Goal: Task Accomplishment & Management: Manage account settings

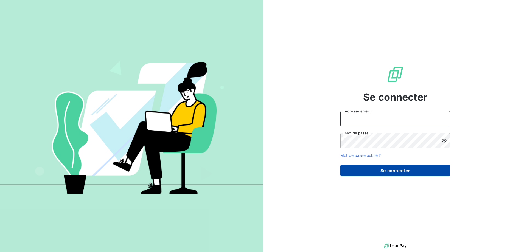
type input "[EMAIL_ADDRESS][PERSON_NAME][DOMAIN_NAME]"
click at [409, 171] on button "Se connecter" at bounding box center [396, 171] width 110 height 12
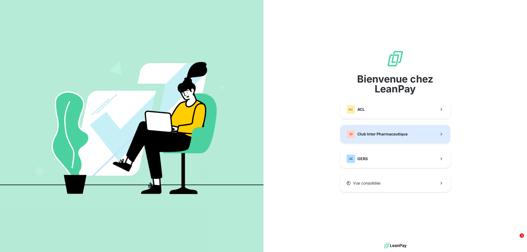
click at [379, 133] on span "Club Inter Pharmaceutique" at bounding box center [383, 134] width 50 height 5
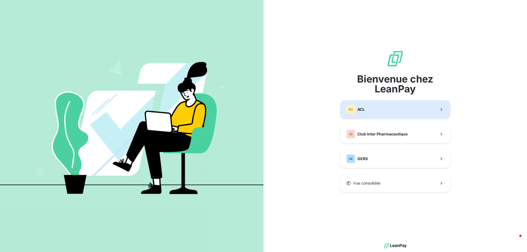
click at [380, 113] on button "AC ACL" at bounding box center [396, 110] width 110 height 18
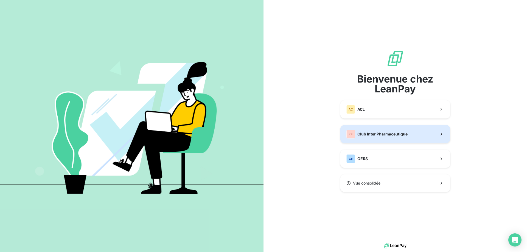
click at [371, 135] on span "Club Inter Pharmaceutique" at bounding box center [383, 134] width 50 height 5
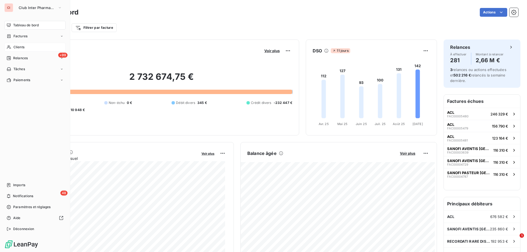
click at [13, 47] on div "Clients" at bounding box center [34, 47] width 61 height 9
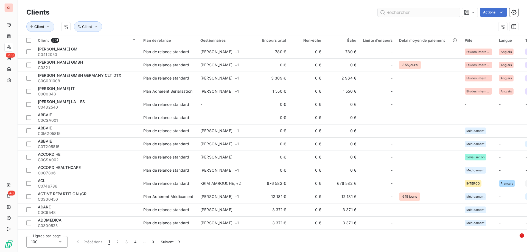
click at [385, 10] on input "text" at bounding box center [419, 12] width 82 height 9
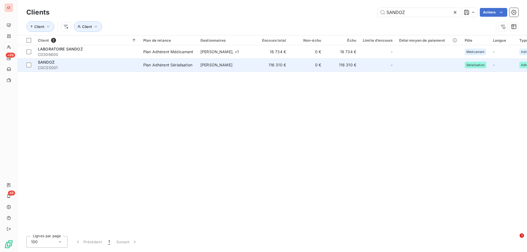
type input "SANDOZ"
click at [227, 66] on span "Philippe Gendre" at bounding box center [216, 65] width 32 height 5
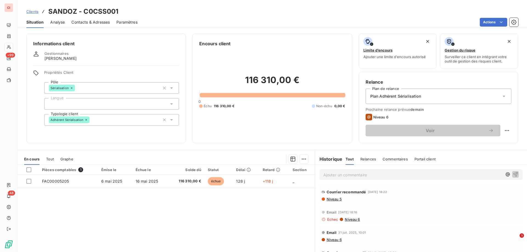
click at [104, 22] on span "Contacts & Adresses" at bounding box center [90, 21] width 38 height 5
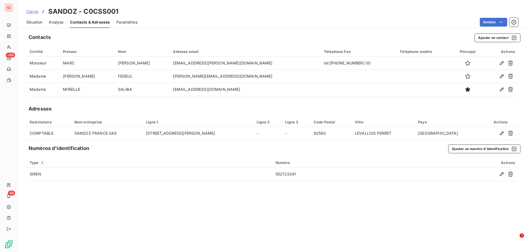
click at [38, 20] on span "Situation" at bounding box center [34, 21] width 16 height 5
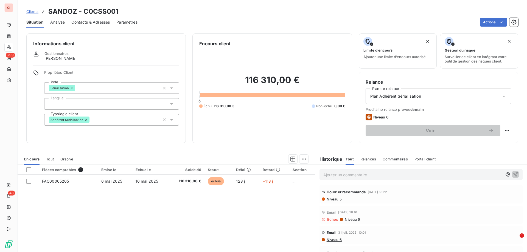
click at [101, 26] on div "Contacts & Adresses" at bounding box center [90, 22] width 38 height 12
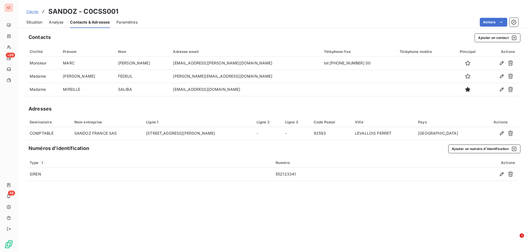
click at [484, 43] on div "Contacts Ajouter un contact Civilité Prénom Nom Adresse email Téléphone fixe Té…" at bounding box center [273, 141] width 510 height 222
click at [485, 39] on button "Ajouter un contact" at bounding box center [498, 38] width 46 height 9
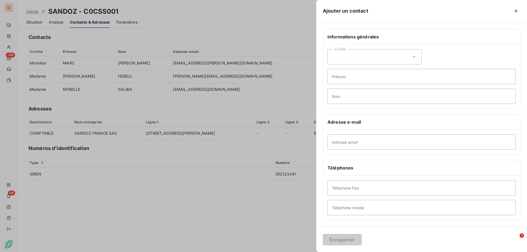
click at [368, 58] on div "Civilité" at bounding box center [375, 56] width 94 height 15
click at [338, 81] on li "Monsieur" at bounding box center [375, 81] width 94 height 10
click at [338, 81] on input "Prénom" at bounding box center [422, 76] width 188 height 15
type input "PIERRE-XAVIER"
click at [355, 99] on input "Nom" at bounding box center [422, 96] width 188 height 15
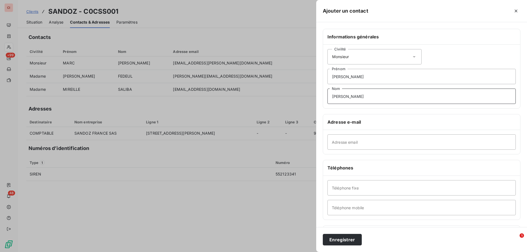
type input "FRANCK"
click at [352, 142] on input "Adresse email" at bounding box center [422, 142] width 188 height 15
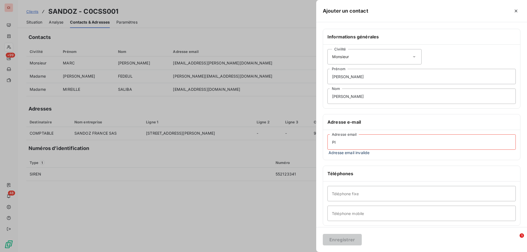
type input "P"
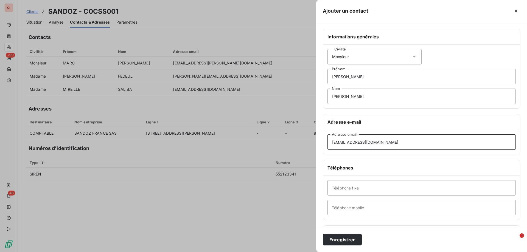
click at [342, 144] on input "pierrexavier.franck@sandoz.com" at bounding box center [422, 142] width 188 height 15
type input "pierre-xavier.franck@sandoz.com"
click at [343, 241] on button "Enregistrer" at bounding box center [342, 240] width 39 height 12
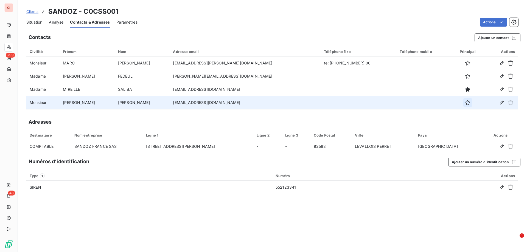
click at [465, 103] on icon "button" at bounding box center [467, 102] width 5 height 5
click at [30, 22] on span "Situation" at bounding box center [34, 21] width 16 height 5
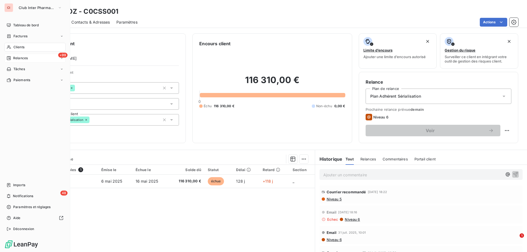
click at [18, 57] on span "Relances" at bounding box center [20, 58] width 15 height 5
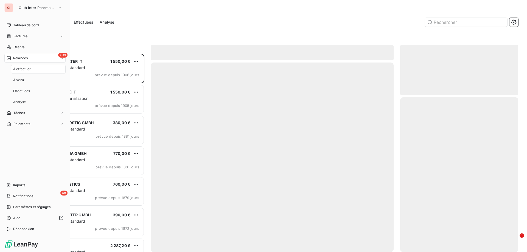
scroll to position [194, 114]
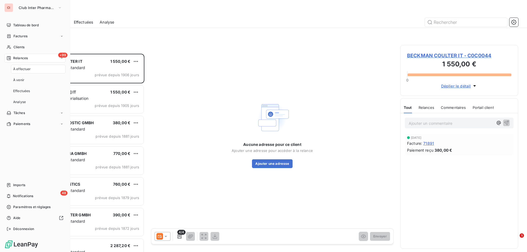
click at [23, 68] on span "À effectuer" at bounding box center [22, 69] width 18 height 5
click at [21, 60] on span "Relances" at bounding box center [20, 58] width 15 height 5
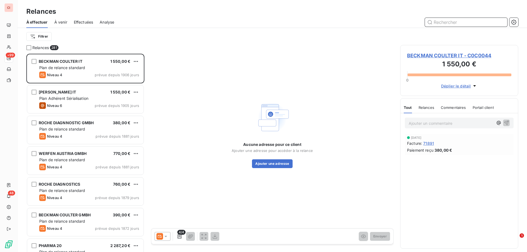
click at [465, 26] on input "text" at bounding box center [466, 22] width 82 height 9
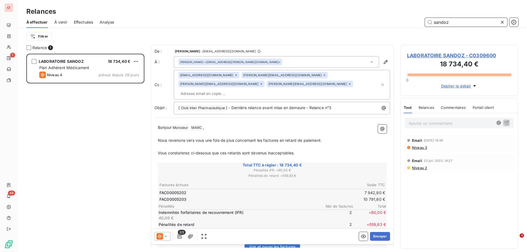
scroll to position [194, 114]
type input "sandoz"
click at [369, 60] on icon at bounding box center [371, 61] width 5 height 5
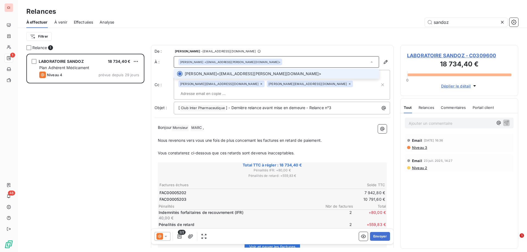
click at [369, 60] on icon at bounding box center [371, 61] width 5 height 5
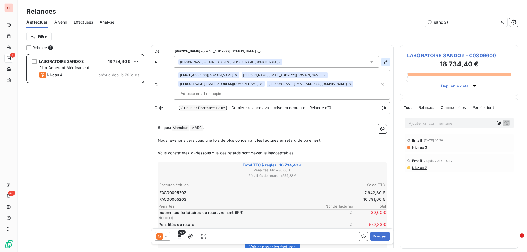
click at [383, 62] on icon "button" at bounding box center [385, 61] width 5 height 5
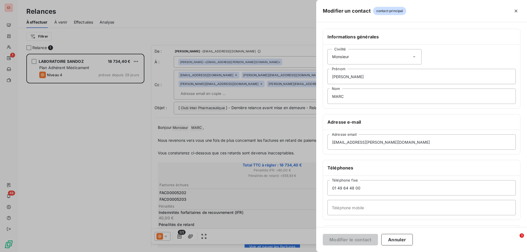
click at [82, 23] on div at bounding box center [263, 126] width 527 height 252
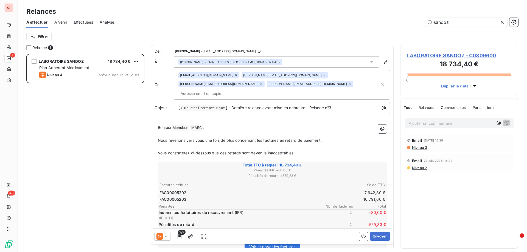
click at [81, 21] on span "Effectuées" at bounding box center [83, 21] width 19 height 5
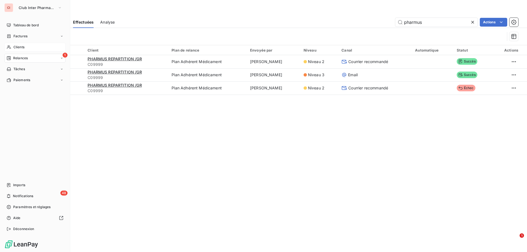
click at [9, 45] on icon at bounding box center [9, 47] width 5 height 4
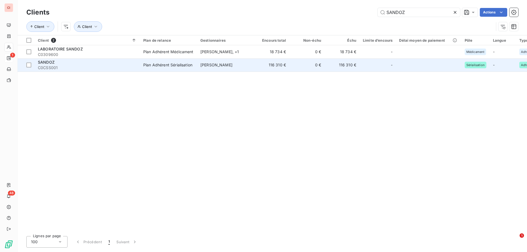
click at [222, 68] on td "Philippe Gendre" at bounding box center [225, 64] width 57 height 13
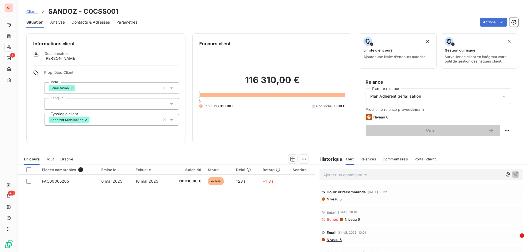
click at [105, 26] on div "Contacts & Adresses" at bounding box center [90, 22] width 38 height 12
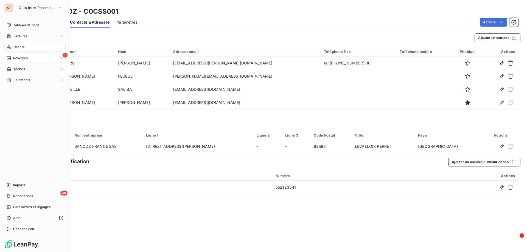
click at [16, 59] on span "Relances" at bounding box center [20, 58] width 15 height 5
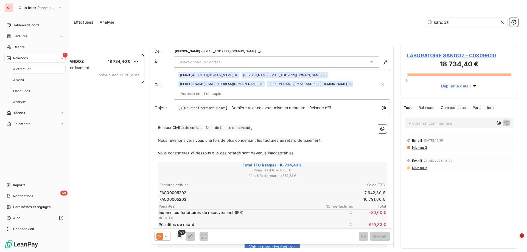
scroll to position [194, 114]
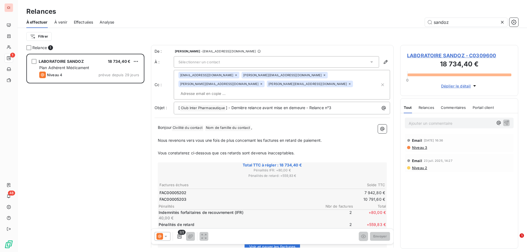
click at [369, 60] on icon at bounding box center [371, 61] width 5 height 5
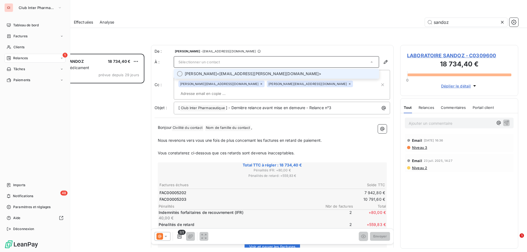
click at [18, 58] on span "Relances" at bounding box center [20, 58] width 15 height 5
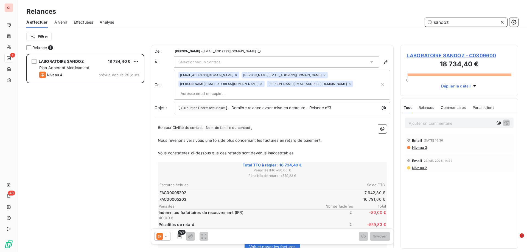
click at [467, 25] on input "sandoz" at bounding box center [466, 22] width 82 height 9
click at [64, 22] on span "À venir" at bounding box center [60, 21] width 13 height 5
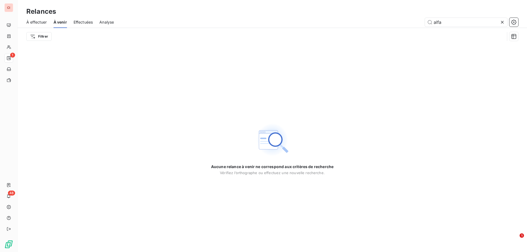
click at [93, 23] on span "Effectuées" at bounding box center [83, 21] width 19 height 5
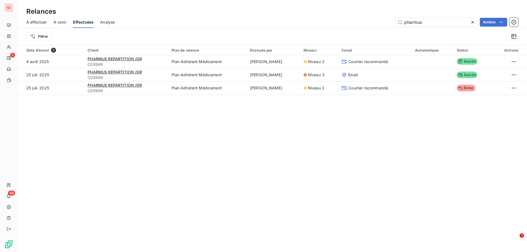
click at [41, 23] on span "À effectuer" at bounding box center [36, 21] width 21 height 5
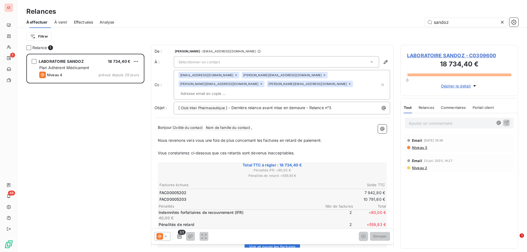
scroll to position [194, 114]
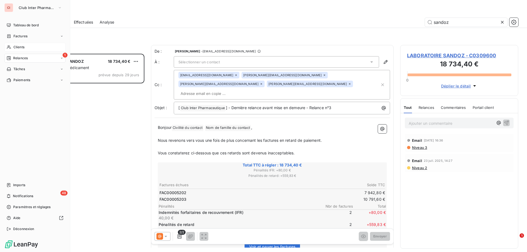
click at [10, 45] on icon at bounding box center [9, 47] width 5 height 4
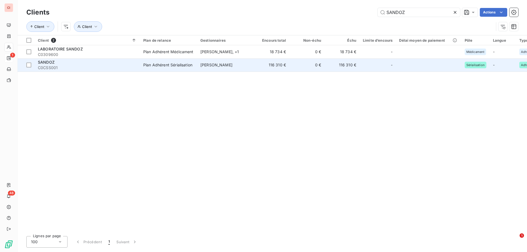
click at [216, 63] on span "Philippe Gendre" at bounding box center [216, 65] width 32 height 5
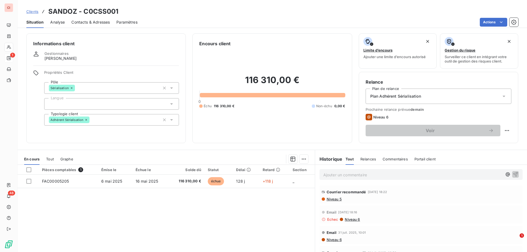
click at [93, 25] on div "Contacts & Adresses" at bounding box center [90, 22] width 38 height 12
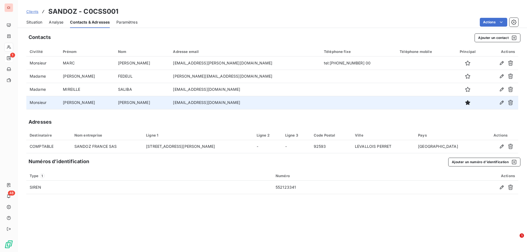
click at [423, 100] on td at bounding box center [424, 102] width 55 height 13
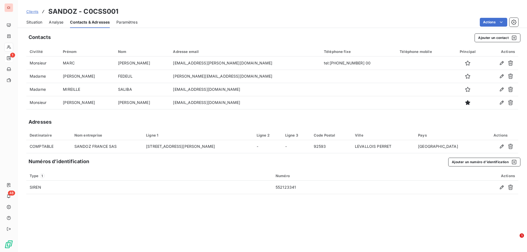
click at [37, 22] on span "Situation" at bounding box center [34, 21] width 16 height 5
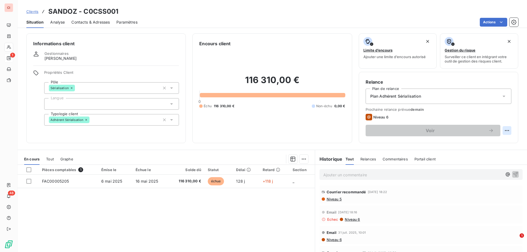
click at [504, 131] on html "CI 1 48 Clients SANDOZ - C0CSS001 Situation Analyse Contacts & Adresses Paramèt…" at bounding box center [263, 126] width 527 height 252
click at [489, 144] on div "Replanifier cette action" at bounding box center [480, 142] width 49 height 9
select select "8"
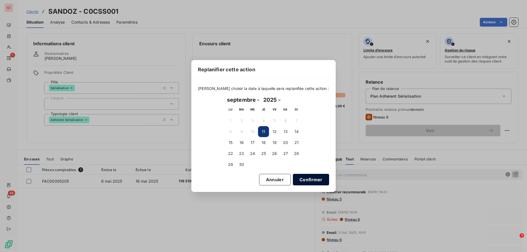
click at [293, 177] on button "Confirmer" at bounding box center [311, 180] width 36 height 12
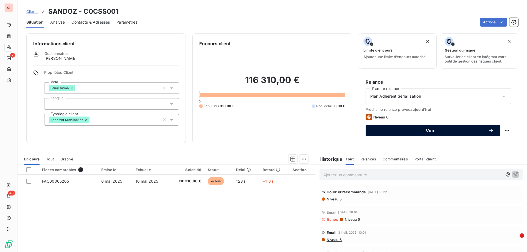
click at [415, 135] on button "Voir" at bounding box center [433, 131] width 135 height 12
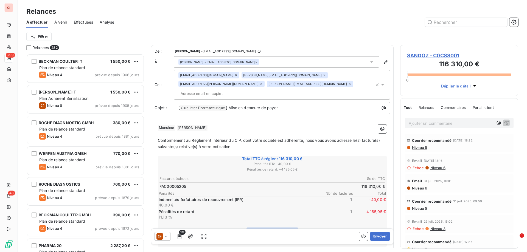
click at [380, 82] on icon at bounding box center [382, 84] width 5 height 5
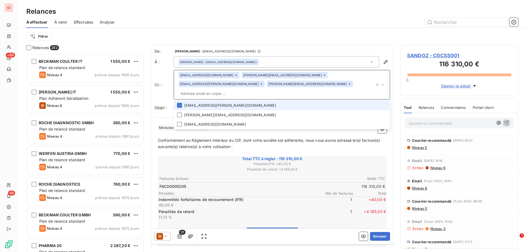
click at [380, 82] on icon at bounding box center [382, 84] width 5 height 5
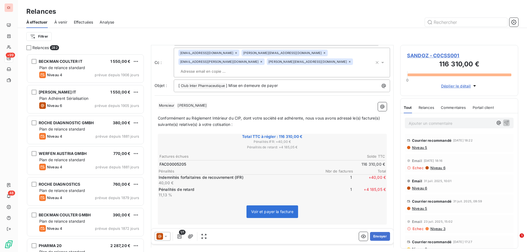
scroll to position [28, 0]
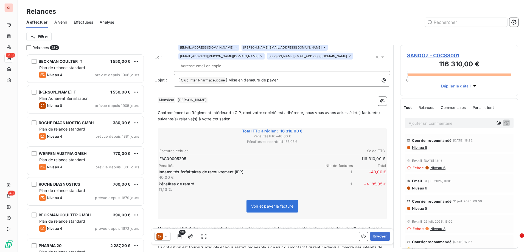
click at [166, 239] on icon at bounding box center [165, 236] width 5 height 5
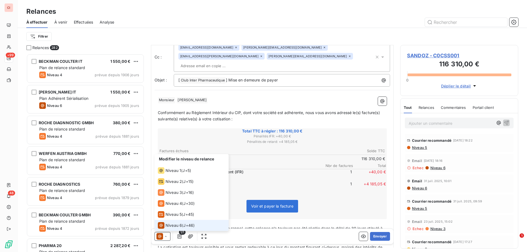
click at [174, 222] on li "Niveau 6 ( J+46 )" at bounding box center [192, 225] width 74 height 11
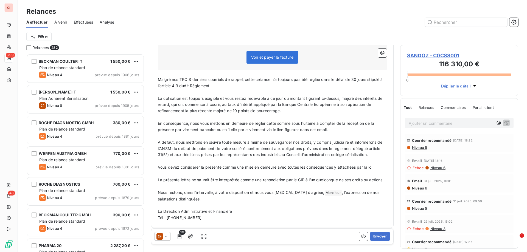
scroll to position [184, 0]
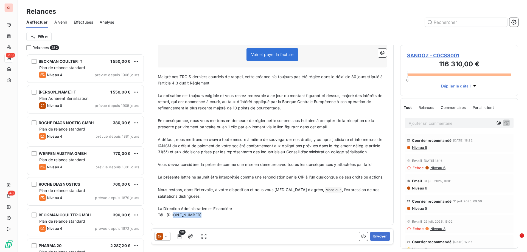
drag, startPoint x: 197, startPoint y: 216, endPoint x: 173, endPoint y: 217, distance: 23.9
click at [173, 217] on p "Tél : 06 26 30 03 75" at bounding box center [272, 215] width 229 height 6
click at [379, 239] on button "Envoyer" at bounding box center [380, 236] width 20 height 9
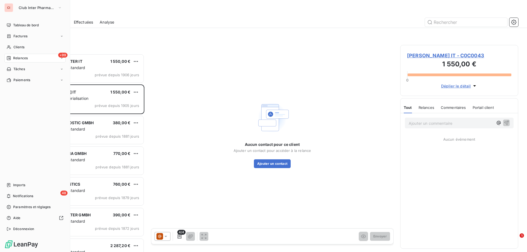
click at [14, 58] on span "Relances" at bounding box center [20, 58] width 15 height 5
click at [18, 48] on span "Clients" at bounding box center [18, 47] width 11 height 5
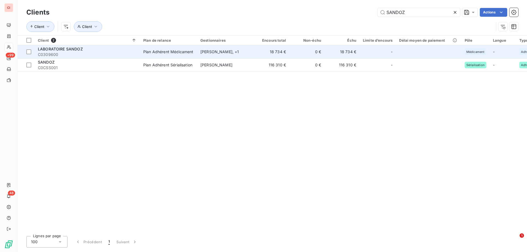
click at [176, 53] on div "Plan Adhérent Médicament" at bounding box center [168, 51] width 50 height 5
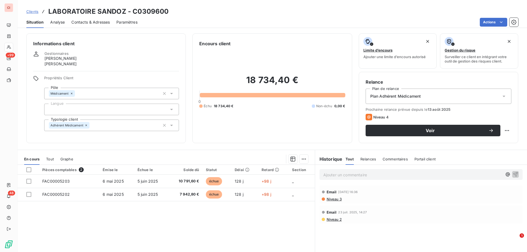
click at [99, 23] on span "Contacts & Adresses" at bounding box center [90, 21] width 38 height 5
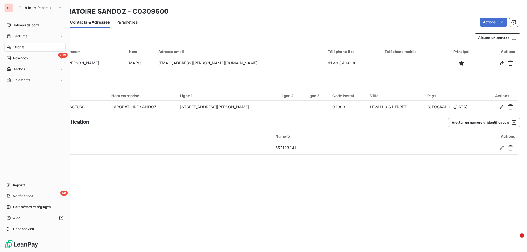
click at [16, 48] on span "Clients" at bounding box center [18, 47] width 11 height 5
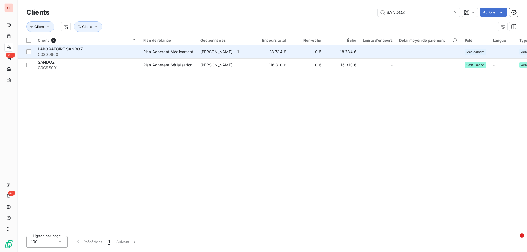
click at [211, 54] on div "Fabienne MAIGNAN , + 1" at bounding box center [225, 51] width 51 height 5
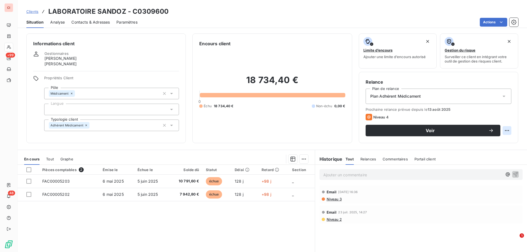
click at [504, 131] on html "CI +99 48 Clients LABORATOIRE SANDOZ - C0309600 Situation Analyse Contacts & Ad…" at bounding box center [263, 126] width 527 height 252
click at [484, 144] on div "Replanifier cette action" at bounding box center [480, 142] width 49 height 9
select select "8"
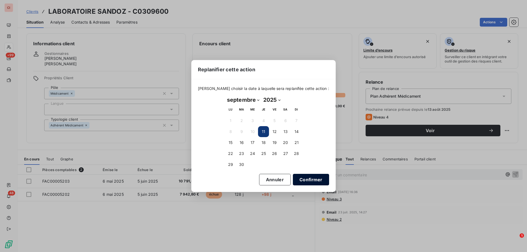
click at [294, 175] on button "Confirmer" at bounding box center [311, 180] width 36 height 12
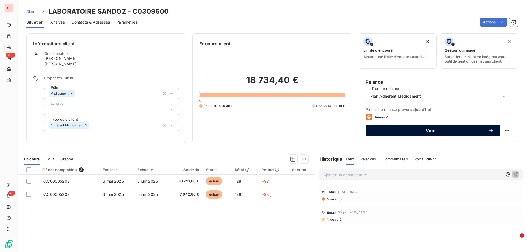
click at [479, 133] on div "Voir" at bounding box center [433, 130] width 122 height 5
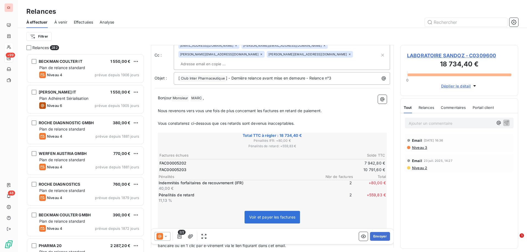
scroll to position [28, 0]
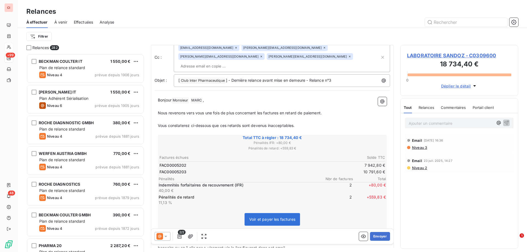
click at [164, 236] on icon at bounding box center [165, 236] width 5 height 5
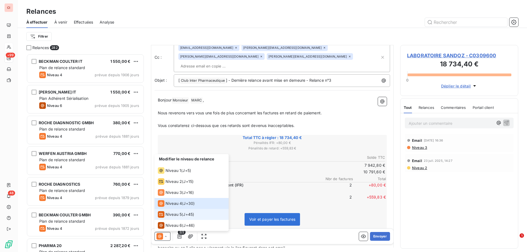
click at [171, 216] on span "Niveau 5" at bounding box center [174, 214] width 16 height 5
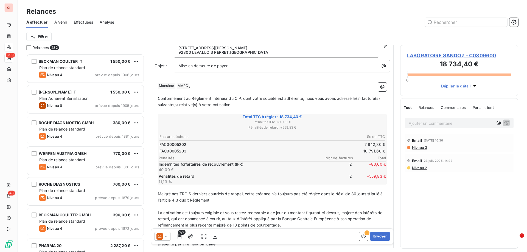
scroll to position [55, 0]
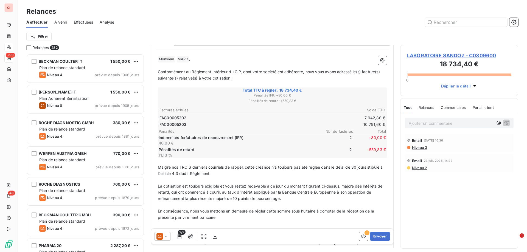
click at [191, 166] on span "Malgré nos TROIS derniers courriels de rappel, cette créance n’a toujours pas é…" at bounding box center [271, 170] width 226 height 11
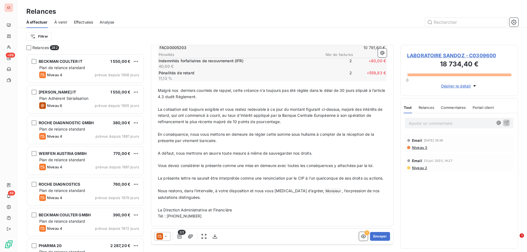
scroll to position [138, 0]
drag, startPoint x: 199, startPoint y: 217, endPoint x: 175, endPoint y: 220, distance: 23.8
click at [175, 220] on p "Tél : 06 26 30 03 75" at bounding box center [272, 216] width 229 height 6
click at [167, 238] on icon at bounding box center [165, 236] width 5 height 5
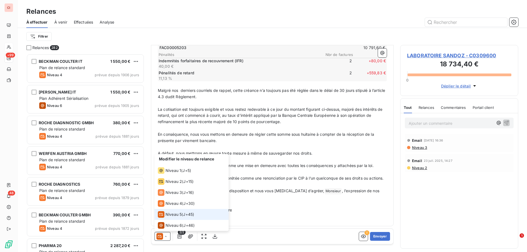
click at [167, 238] on icon at bounding box center [165, 236] width 5 height 5
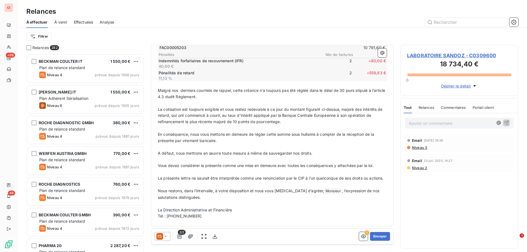
click at [167, 238] on icon at bounding box center [165, 236] width 5 height 5
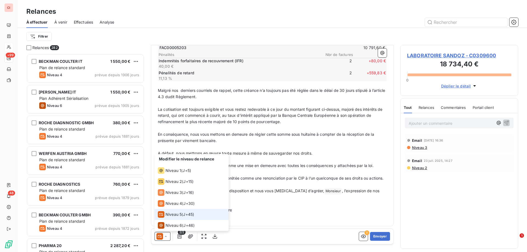
click at [167, 238] on icon at bounding box center [165, 236] width 5 height 5
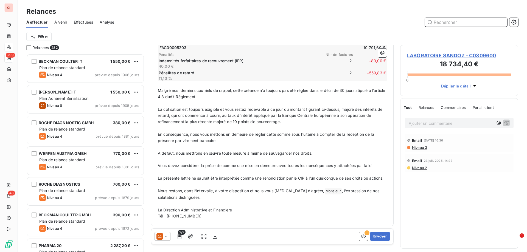
click at [439, 22] on input "text" at bounding box center [466, 22] width 82 height 9
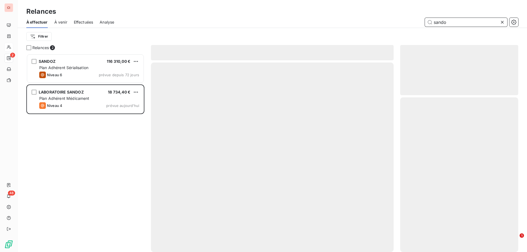
scroll to position [194, 114]
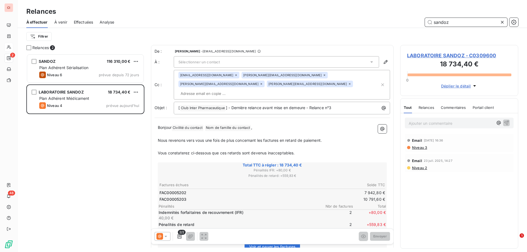
type input "sandoz"
click at [369, 61] on icon at bounding box center [371, 61] width 5 height 5
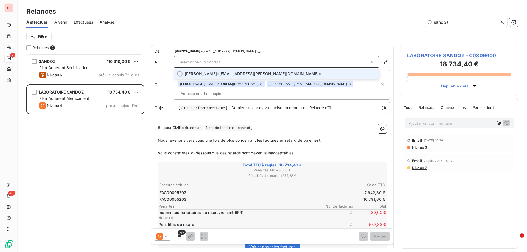
click at [249, 75] on span "BOISVERT MARC <marc.boisvert@sandoz.com>" at bounding box center [280, 73] width 191 height 5
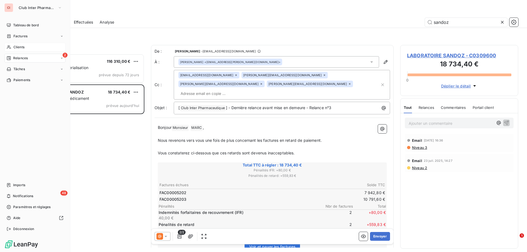
click at [13, 55] on div "2 Relances" at bounding box center [34, 58] width 61 height 9
click at [21, 79] on span "À venir" at bounding box center [18, 80] width 11 height 5
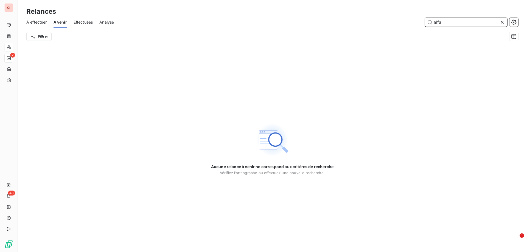
click at [85, 23] on span "Effectuées" at bounding box center [83, 21] width 19 height 5
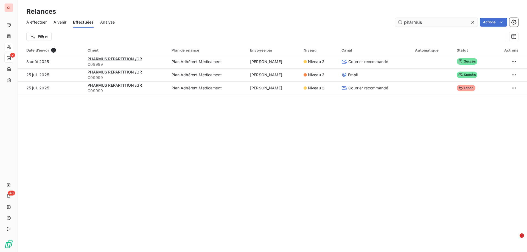
click at [430, 21] on input "pharmus" at bounding box center [436, 22] width 82 height 9
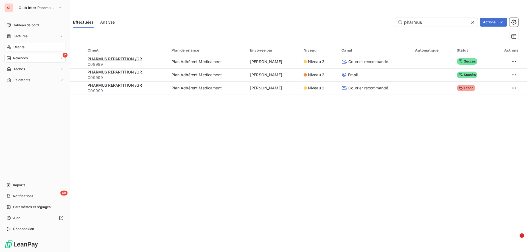
click at [15, 48] on span "Clients" at bounding box center [18, 47] width 11 height 5
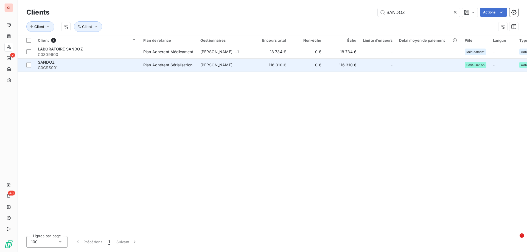
click at [55, 59] on td "SANDOZ C0CSS001" at bounding box center [87, 64] width 105 height 13
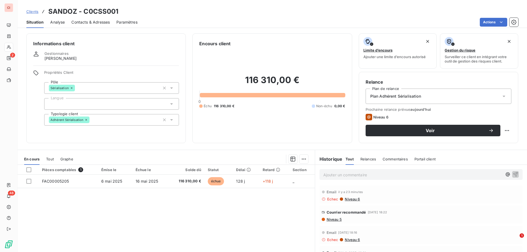
click at [93, 23] on span "Contacts & Adresses" at bounding box center [90, 21] width 38 height 5
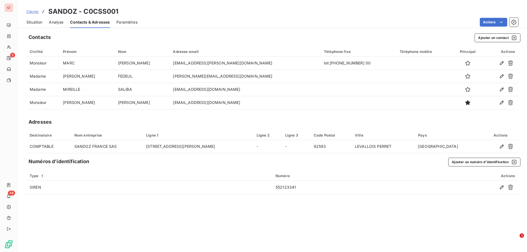
click at [187, 23] on div "Actions" at bounding box center [331, 22] width 374 height 9
